Goal: Information Seeking & Learning: Learn about a topic

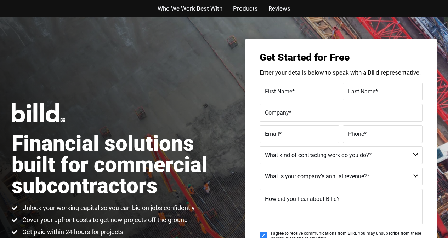
scroll to position [598, 0]
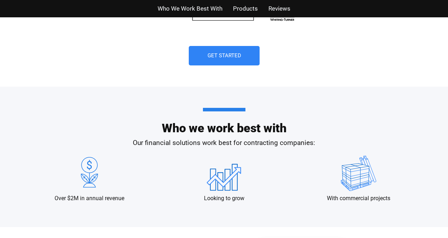
click at [166, 4] on span "Who We Work Best With" at bounding box center [190, 9] width 65 height 10
click at [271, 5] on span "Reviews" at bounding box center [279, 9] width 22 height 10
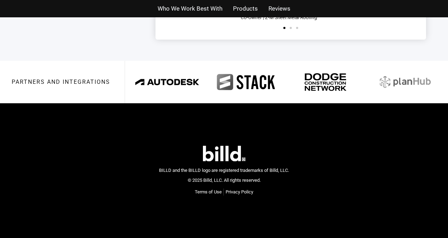
scroll to position [1878, 0]
click at [273, 2] on div "Who We Work Best With Products Reviews" at bounding box center [224, 8] width 404 height 17
click at [354, 1] on div "Who We Work Best With Products Reviews" at bounding box center [224, 8] width 404 height 17
click at [279, 2] on div "Who We Work Best With Products Reviews" at bounding box center [224, 8] width 404 height 17
click at [287, 2] on div "Who We Work Best With Products Reviews" at bounding box center [224, 8] width 404 height 17
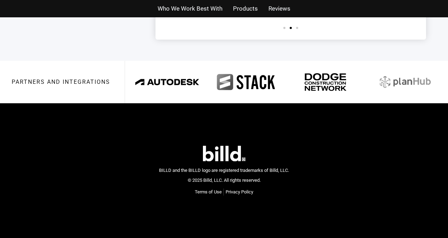
click at [280, 2] on div "Who We Work Best With Products Reviews" at bounding box center [224, 8] width 404 height 17
